Goal: Transaction & Acquisition: Book appointment/travel/reservation

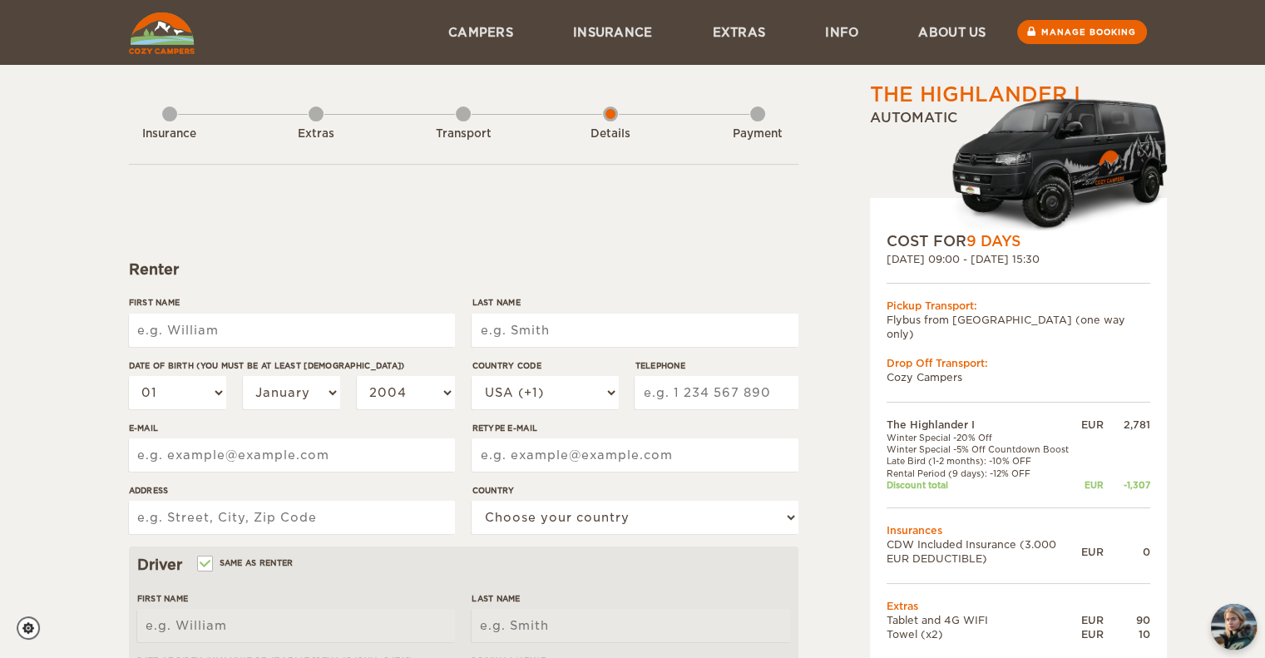
click at [367, 335] on input "First Name" at bounding box center [292, 329] width 326 height 33
type input "[PERSON_NAME]"
type input "[GEOGRAPHIC_DATA]"
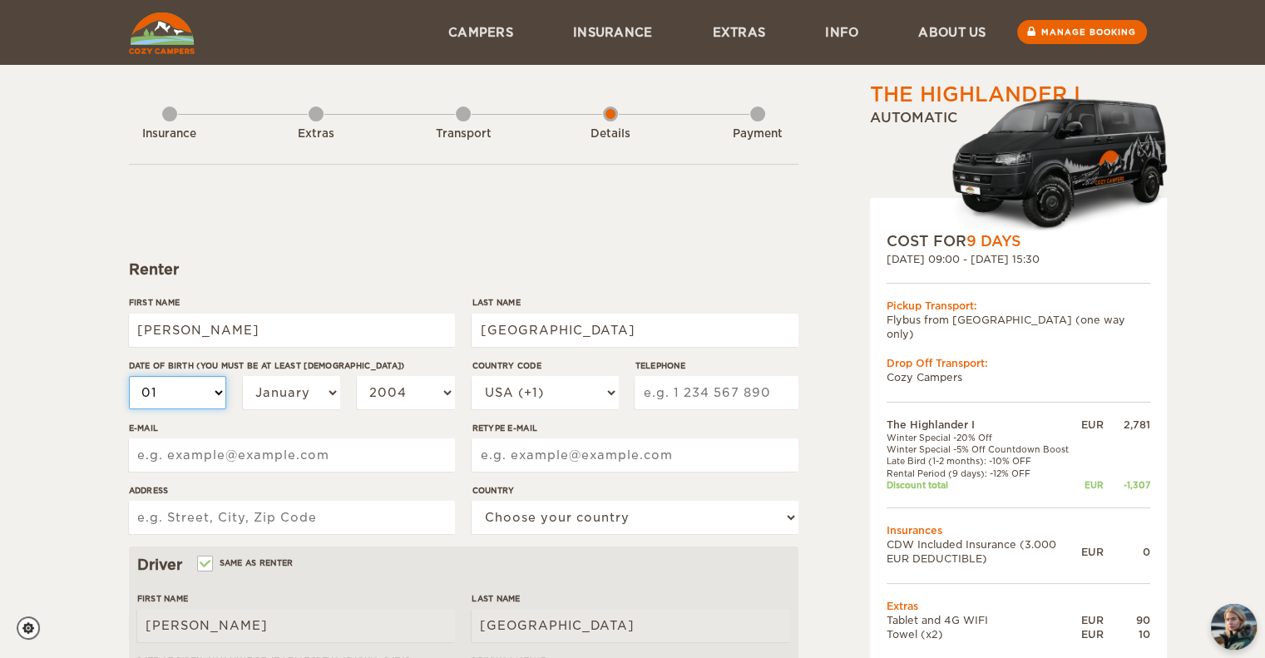
click at [210, 376] on select "01 02 03 04 05 06 07 08 09 10 11 12 13 14 15 16 17 18 19 20 21 22 23 24 25 26 2…" at bounding box center [178, 392] width 98 height 33
select select "16"
click at [129, 376] on select "01 02 03 04 05 06 07 08 09 10 11 12 13 14 15 16 17 18 19 20 21 22 23 24 25 26 2…" at bounding box center [178, 392] width 98 height 33
select select "16"
click at [407, 406] on select "2004 2003 2002 2001 2000 1999 1998 1997 1996 1995 1994 1993 1992 1991 1990 1989…" at bounding box center [406, 392] width 98 height 33
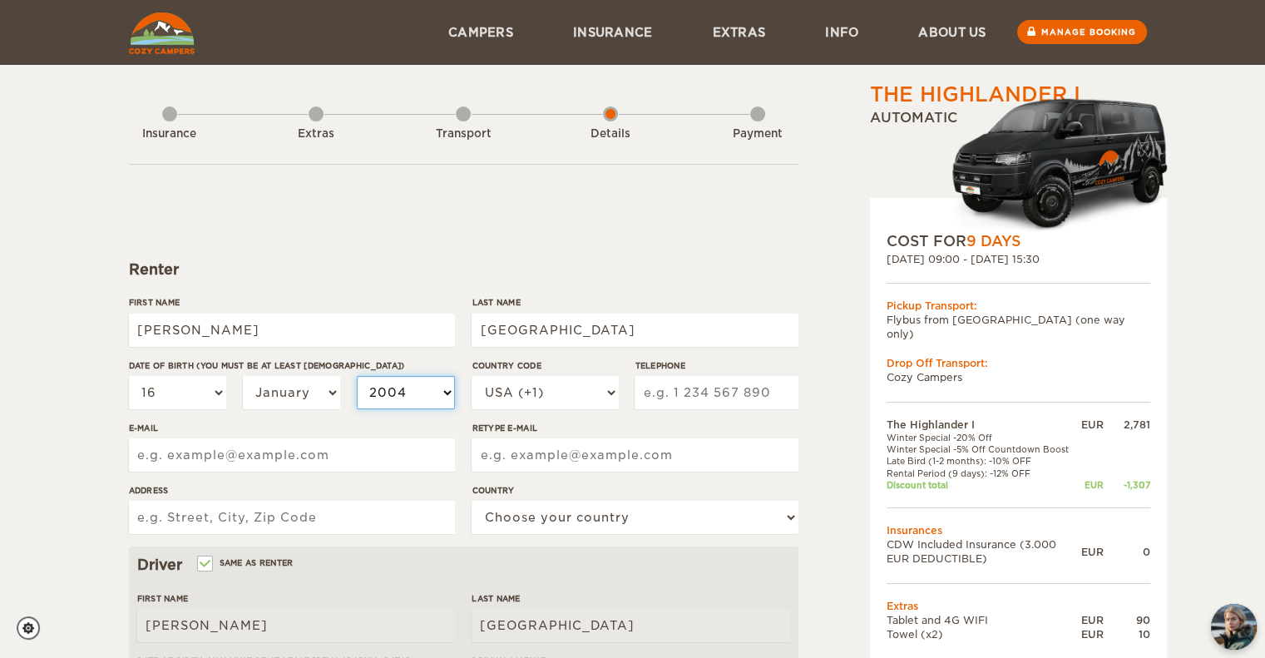
select select "1999"
click at [357, 376] on select "2004 2003 2002 2001 2000 1999 1998 1997 1996 1995 1994 1993 1992 1991 1990 1989…" at bounding box center [406, 392] width 98 height 33
select select "1999"
click at [693, 403] on input "Telephone" at bounding box center [715, 392] width 163 height 33
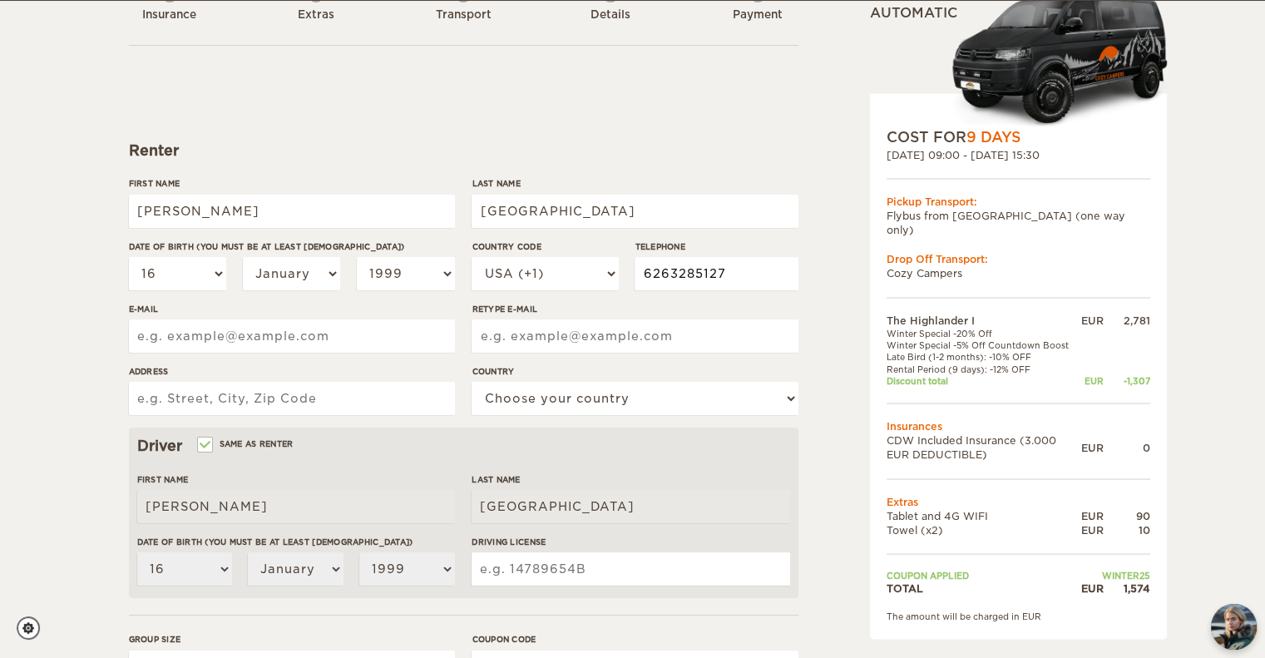
scroll to position [120, 0]
type input "6263285127"
click at [402, 338] on input "E-mail" at bounding box center [292, 334] width 326 height 33
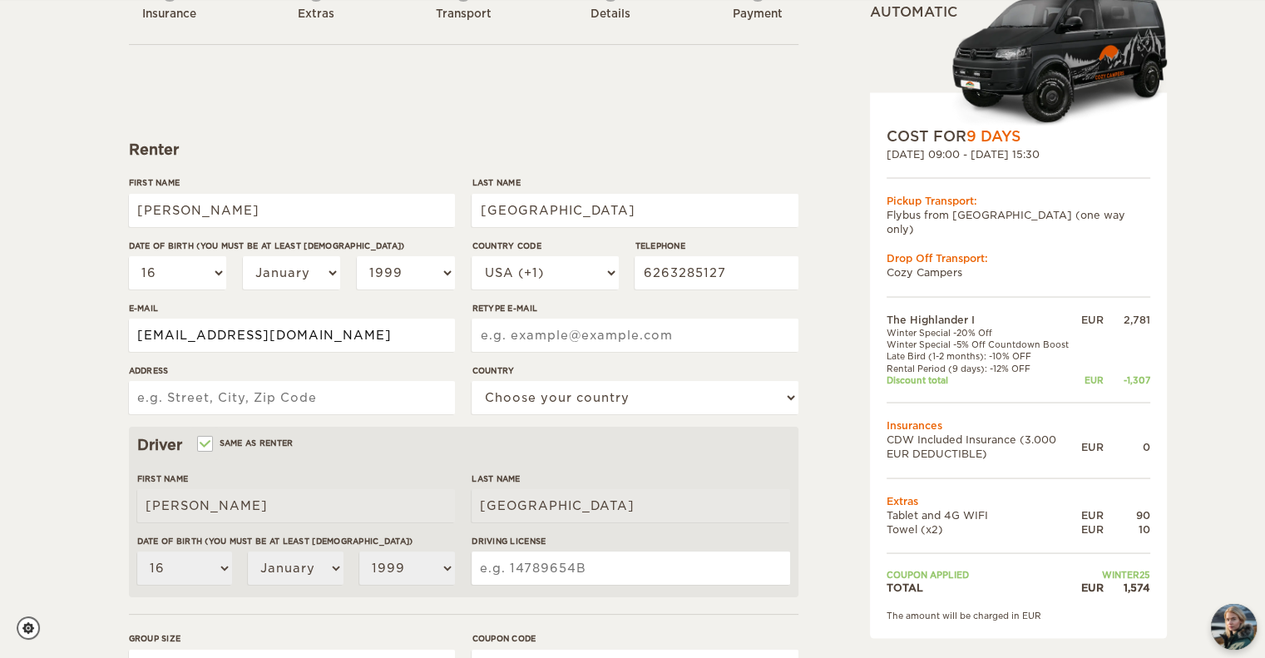
type input "[EMAIL_ADDRESS][DOMAIN_NAME]"
click at [411, 400] on input "Address" at bounding box center [292, 397] width 326 height 33
type input "[STREET_ADDRESS]"
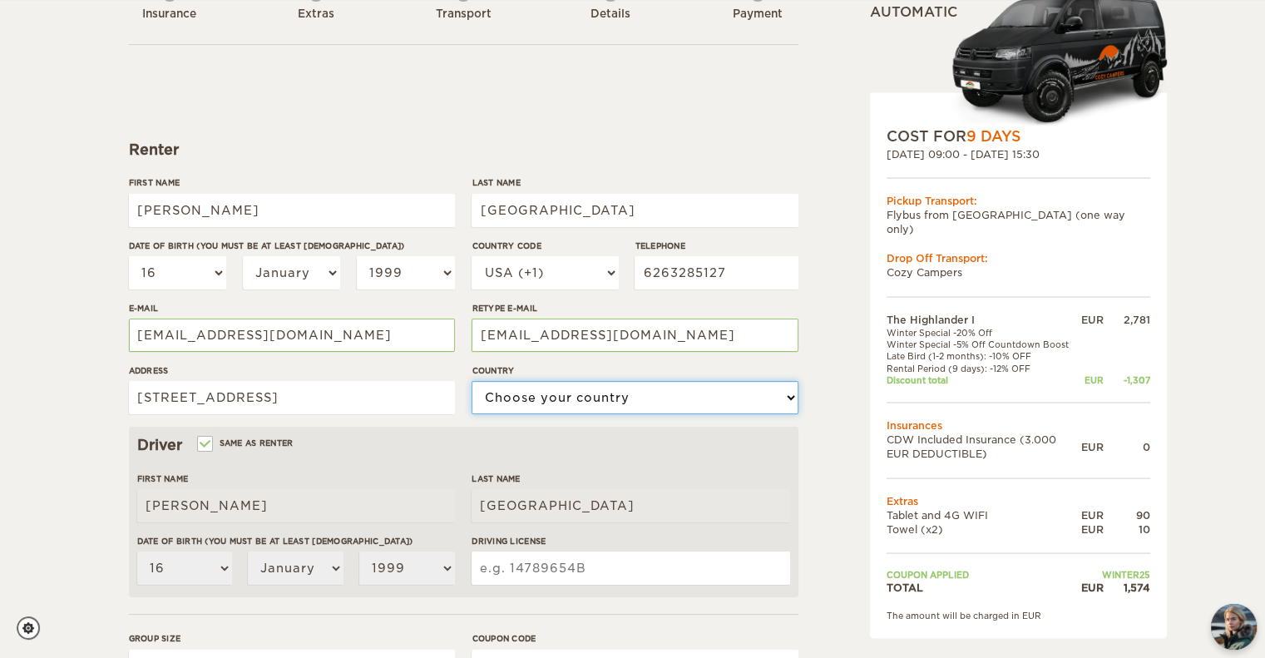
click at [564, 407] on select "Choose your country [GEOGRAPHIC_DATA] [GEOGRAPHIC_DATA] [GEOGRAPHIC_DATA] [GEOG…" at bounding box center [634, 397] width 326 height 33
select select "222"
click at [471, 381] on select "Choose your country [GEOGRAPHIC_DATA] [GEOGRAPHIC_DATA] [GEOGRAPHIC_DATA] [GEOG…" at bounding box center [634, 397] width 326 height 33
click at [209, 442] on input "Same as renter" at bounding box center [204, 445] width 11 height 11
checkbox input "false"
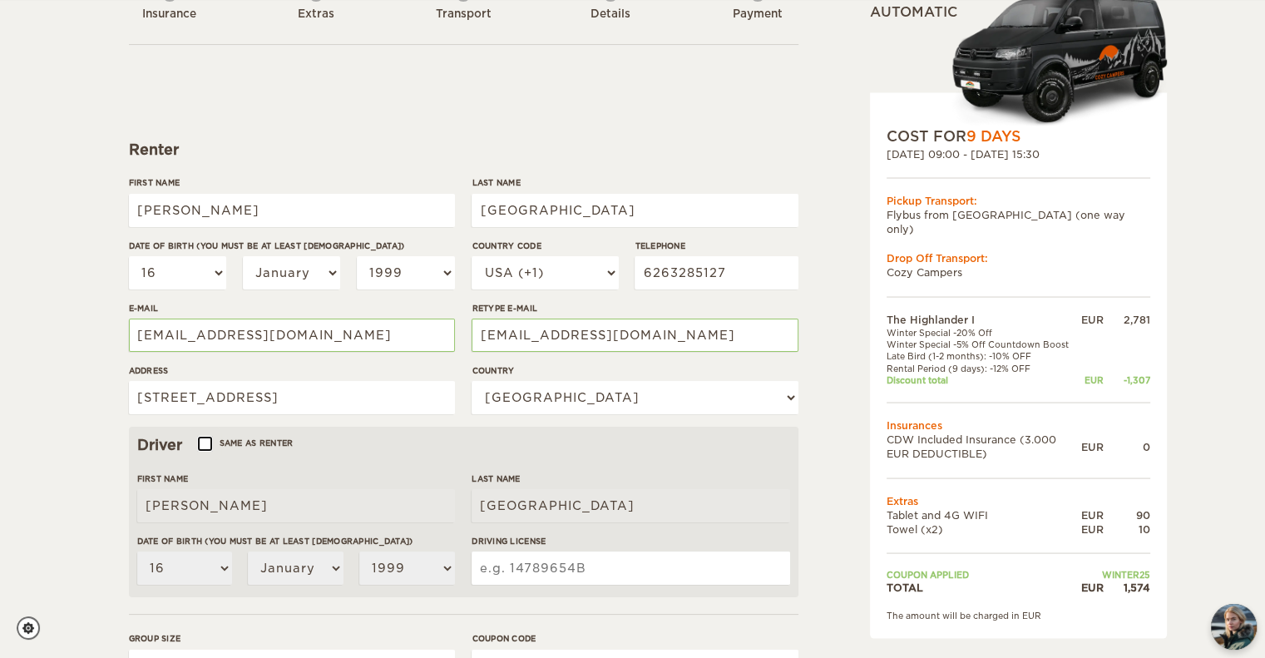
select select
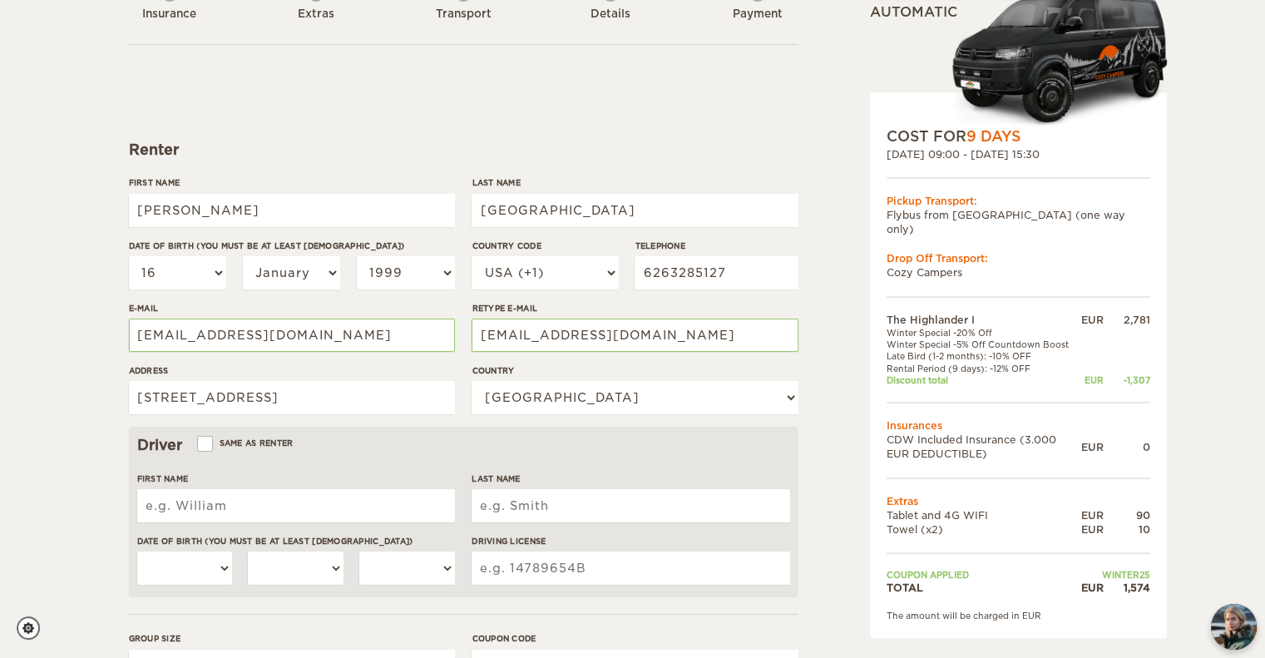
click at [255, 509] on input "First Name" at bounding box center [296, 505] width 318 height 33
type input "[PERSON_NAME]"
click at [614, 497] on input "Last Name" at bounding box center [630, 505] width 318 height 33
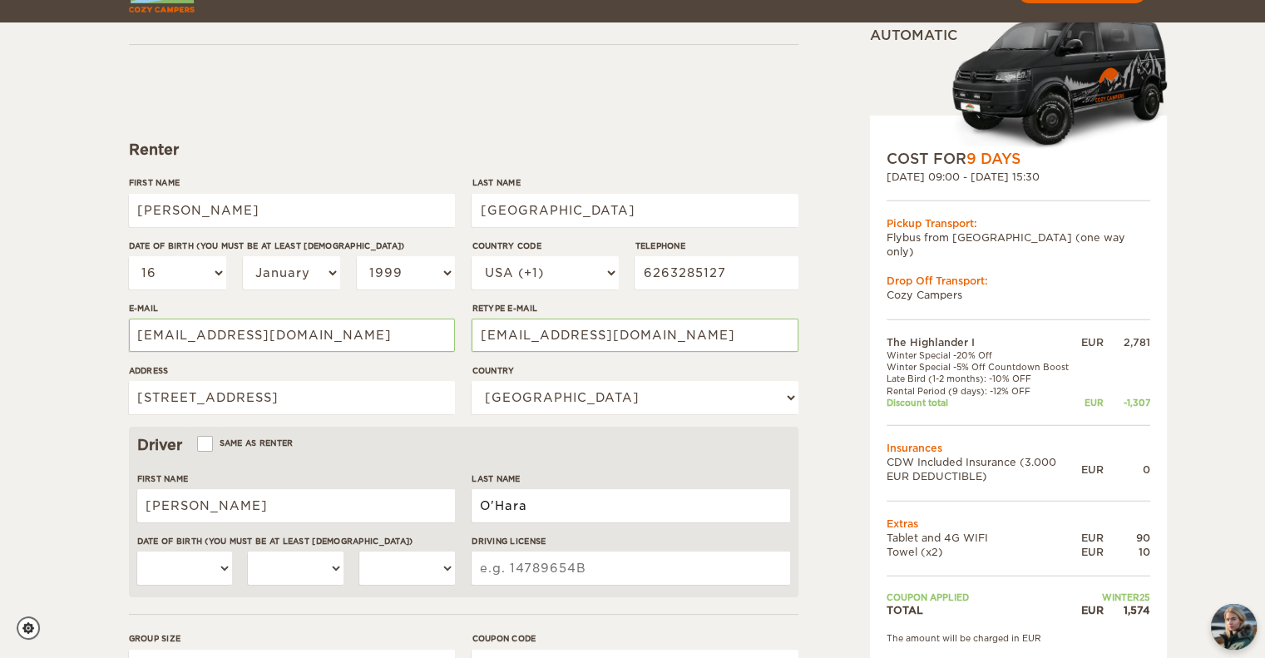
scroll to position [285, 0]
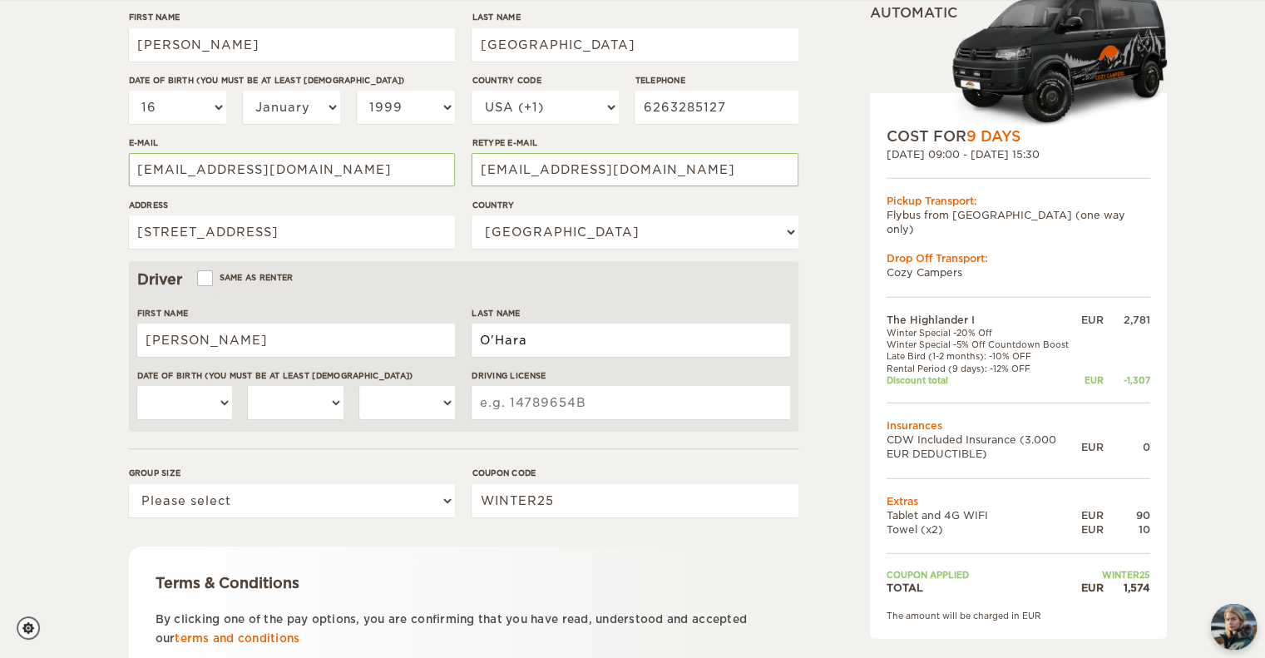
type input "O'Hara"
click at [201, 400] on select "01 02 03 04 05 06 07 08 09 10 11 12 13 14 15 16 17 18 19 20 21 22 23 24 25 26 2…" at bounding box center [185, 402] width 96 height 33
select select "22"
click at [137, 386] on select "01 02 03 04 05 06 07 08 09 10 11 12 13 14 15 16 17 18 19 20 21 22 23 24 25 26 2…" at bounding box center [185, 402] width 96 height 33
click at [303, 401] on select "January February March April May June July August September October November De…" at bounding box center [296, 402] width 96 height 33
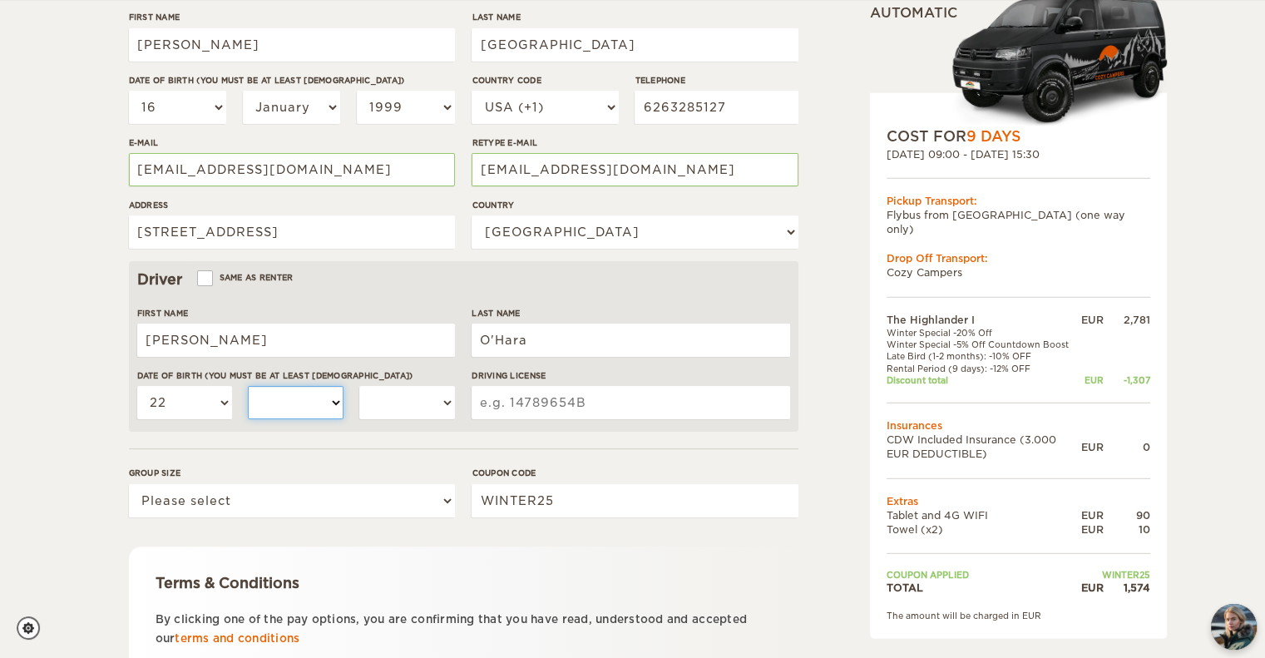
select select "01"
click at [248, 386] on select "January February March April May June July August September October November De…" at bounding box center [296, 402] width 96 height 33
click at [411, 400] on select "2004 2003 2002 2001 2000 1999 1998 1997 1996 1995 1994 1993 1992 1991 1990 1989…" at bounding box center [407, 402] width 96 height 33
select select "2000"
click at [359, 386] on select "2004 2003 2002 2001 2000 1999 1998 1997 1996 1995 1994 1993 1992 1991 1990 1989…" at bounding box center [407, 402] width 96 height 33
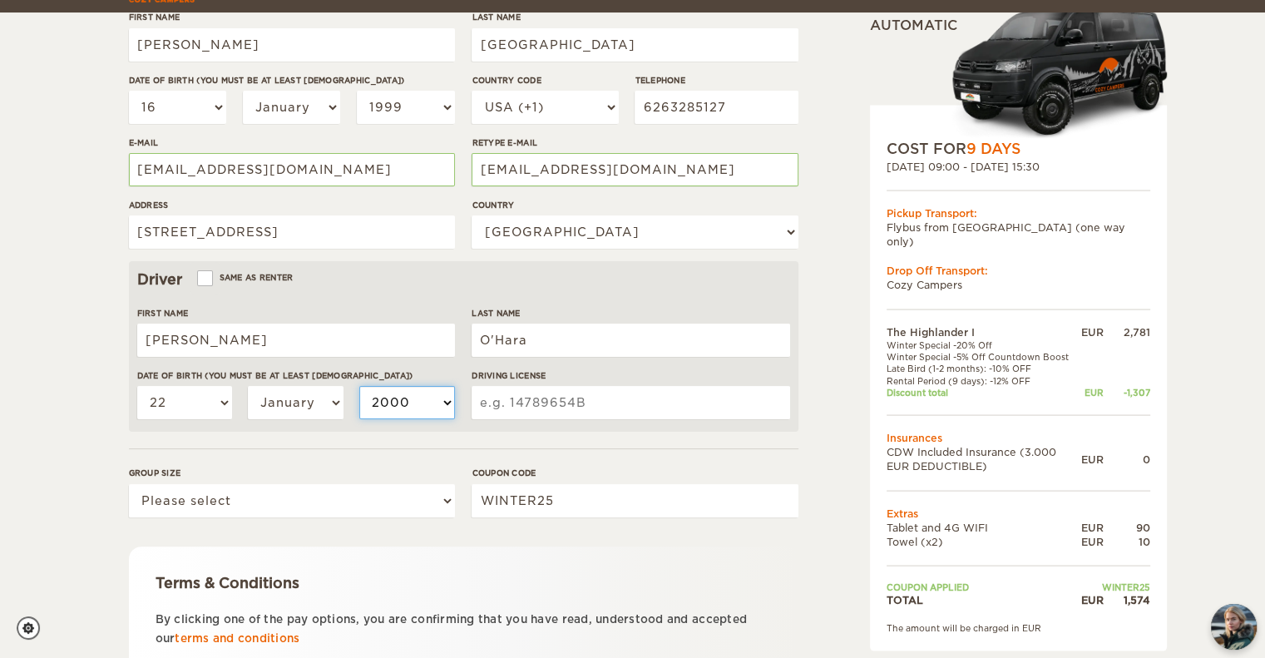
scroll to position [423, 0]
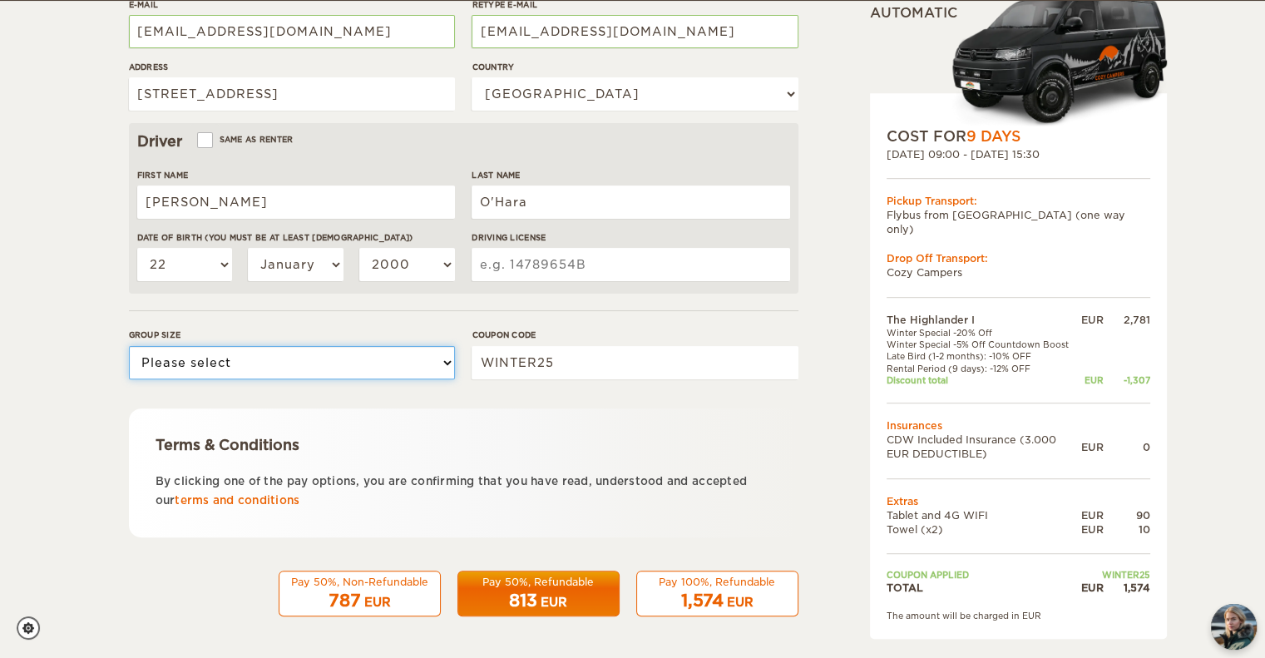
click at [408, 366] on select "Please select 1 2" at bounding box center [292, 362] width 326 height 33
select select "2"
click at [129, 346] on select "Please select 1 2" at bounding box center [292, 362] width 326 height 33
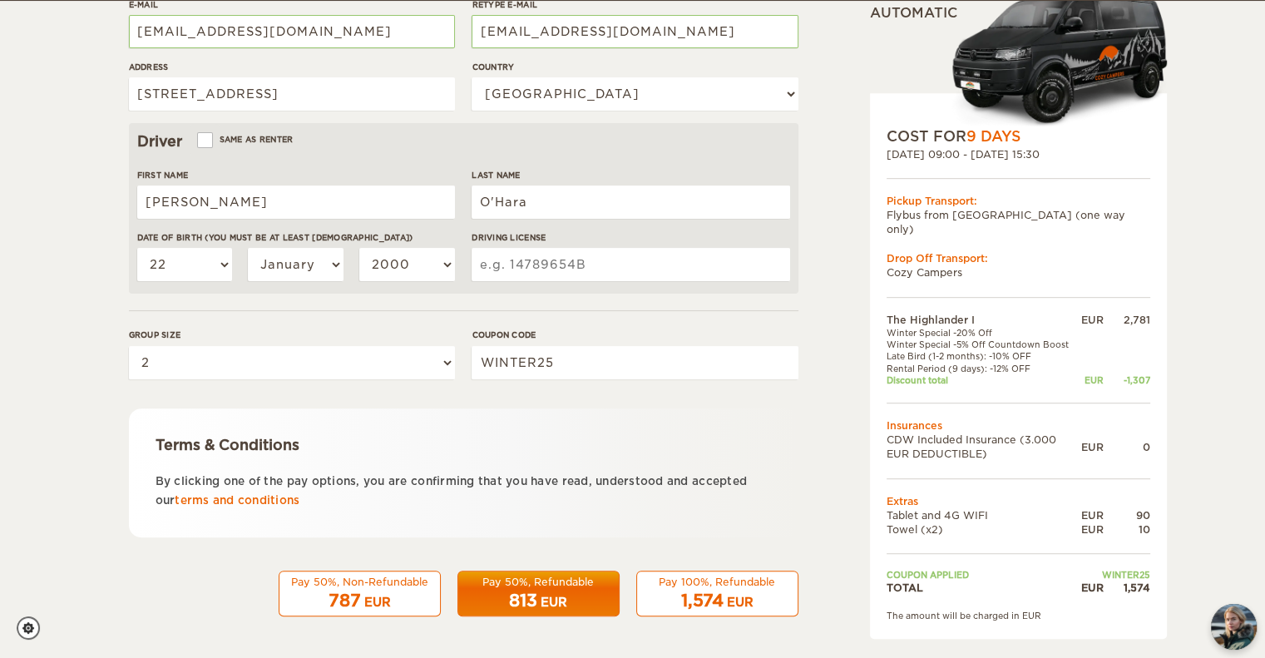
click at [542, 271] on input "Driving License" at bounding box center [630, 264] width 318 height 33
type input "O60043900022"
click at [791, 462] on div "Terms & Conditions By clicking one of the pay options, you are confirming that …" at bounding box center [463, 472] width 669 height 129
click at [733, 602] on div "EUR" at bounding box center [740, 602] width 27 height 17
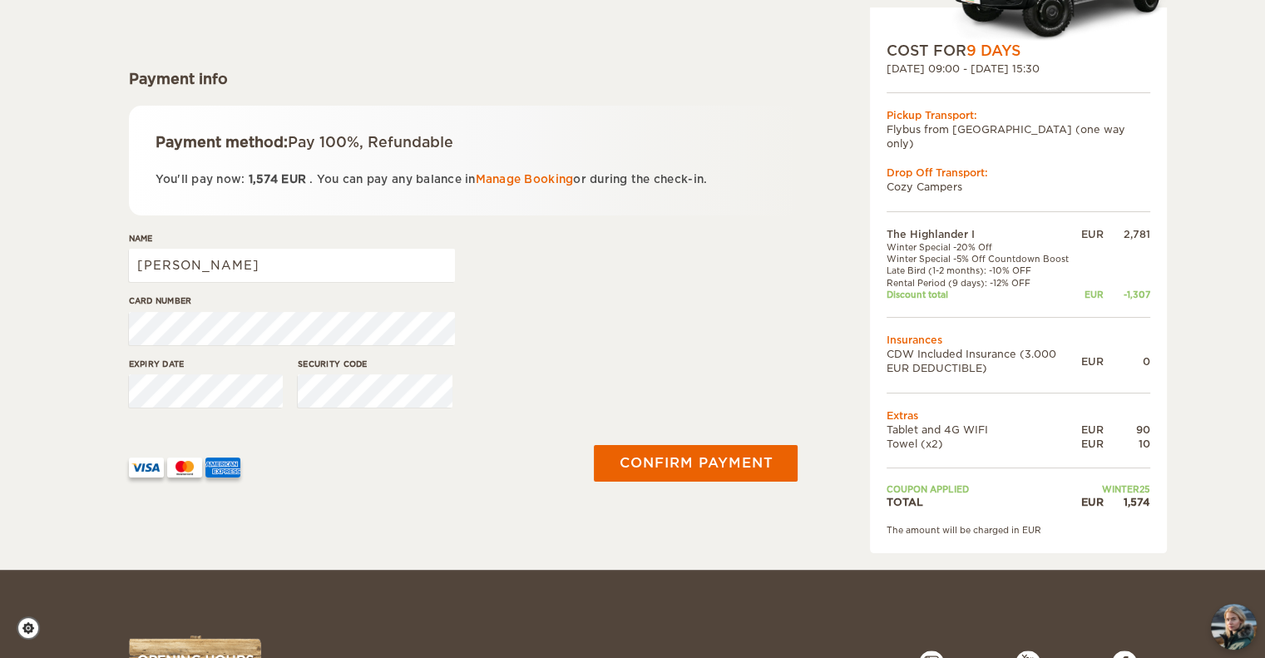
scroll to position [193, 0]
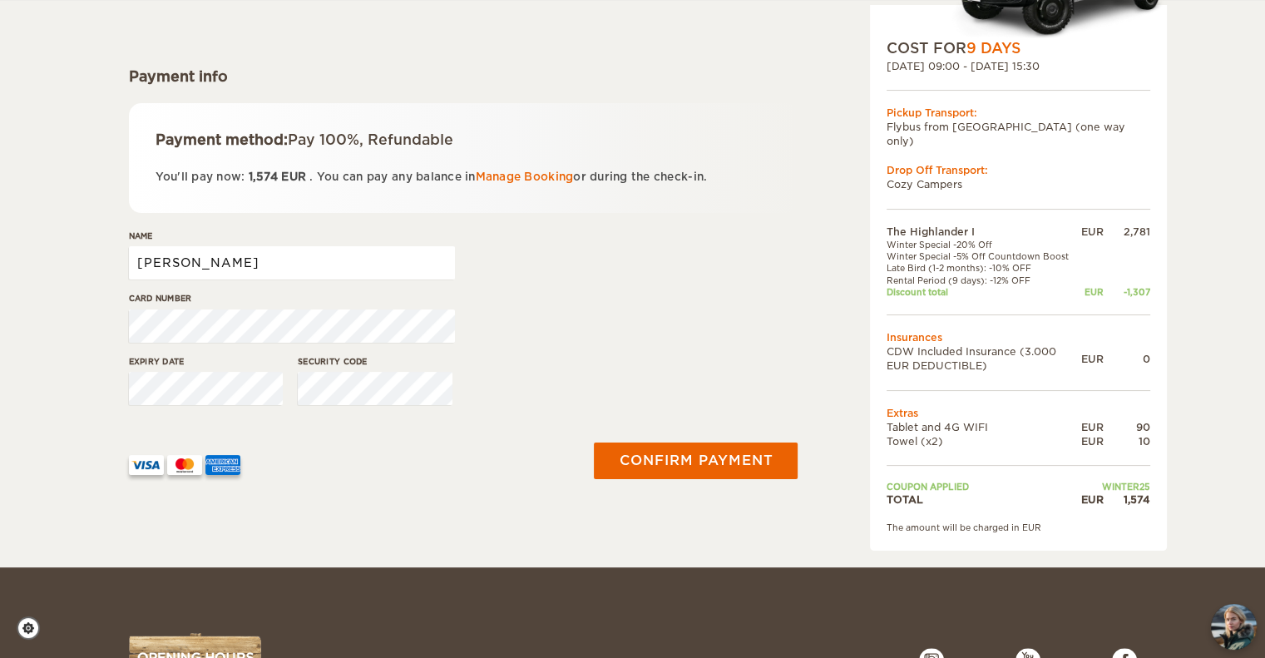
click at [326, 259] on input "[PERSON_NAME]" at bounding box center [292, 262] width 326 height 33
type input "[PERSON_NAME]"
click at [677, 449] on button "Confirm payment" at bounding box center [696, 460] width 210 height 37
